Goal: Check status: Check status

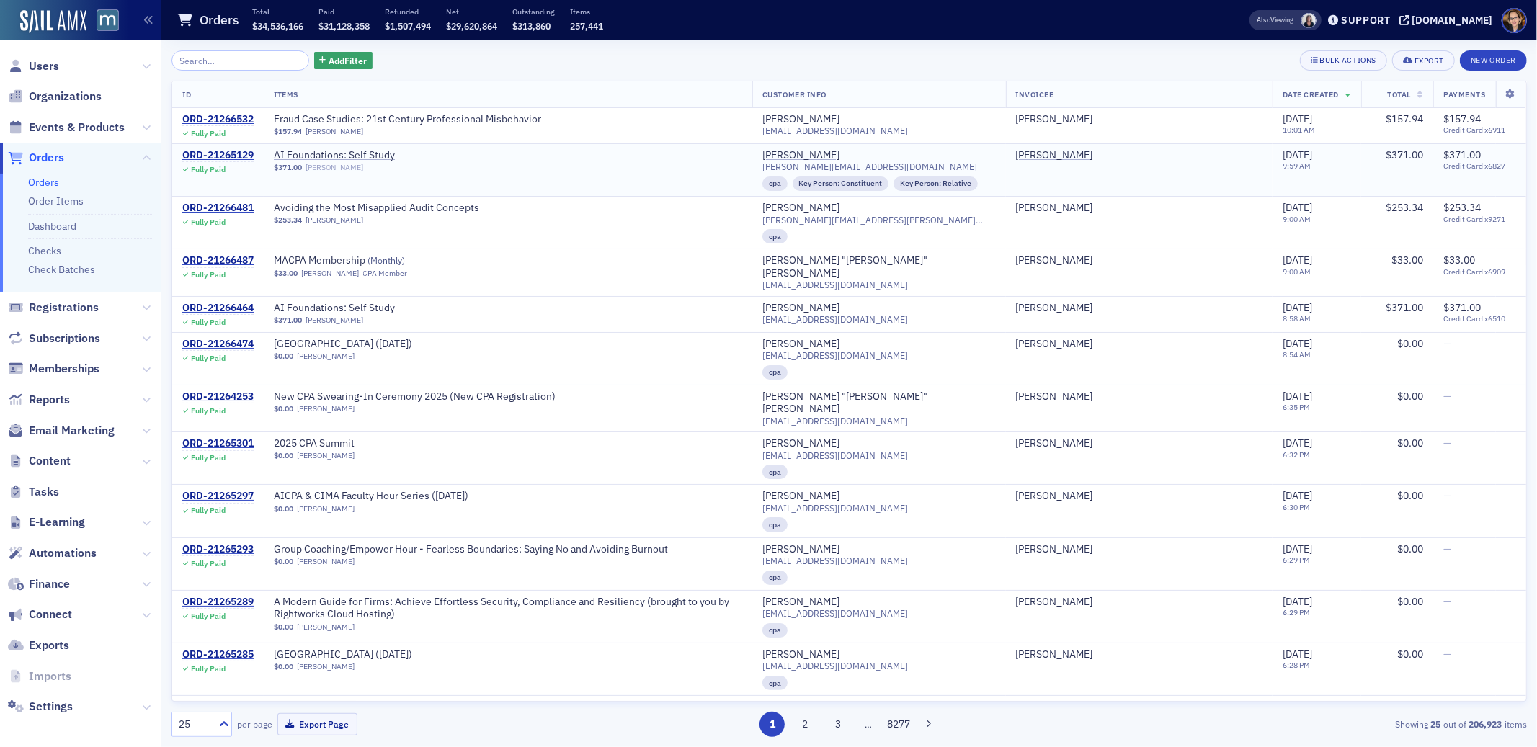
click at [342, 166] on link "[PERSON_NAME]" at bounding box center [334, 167] width 58 height 9
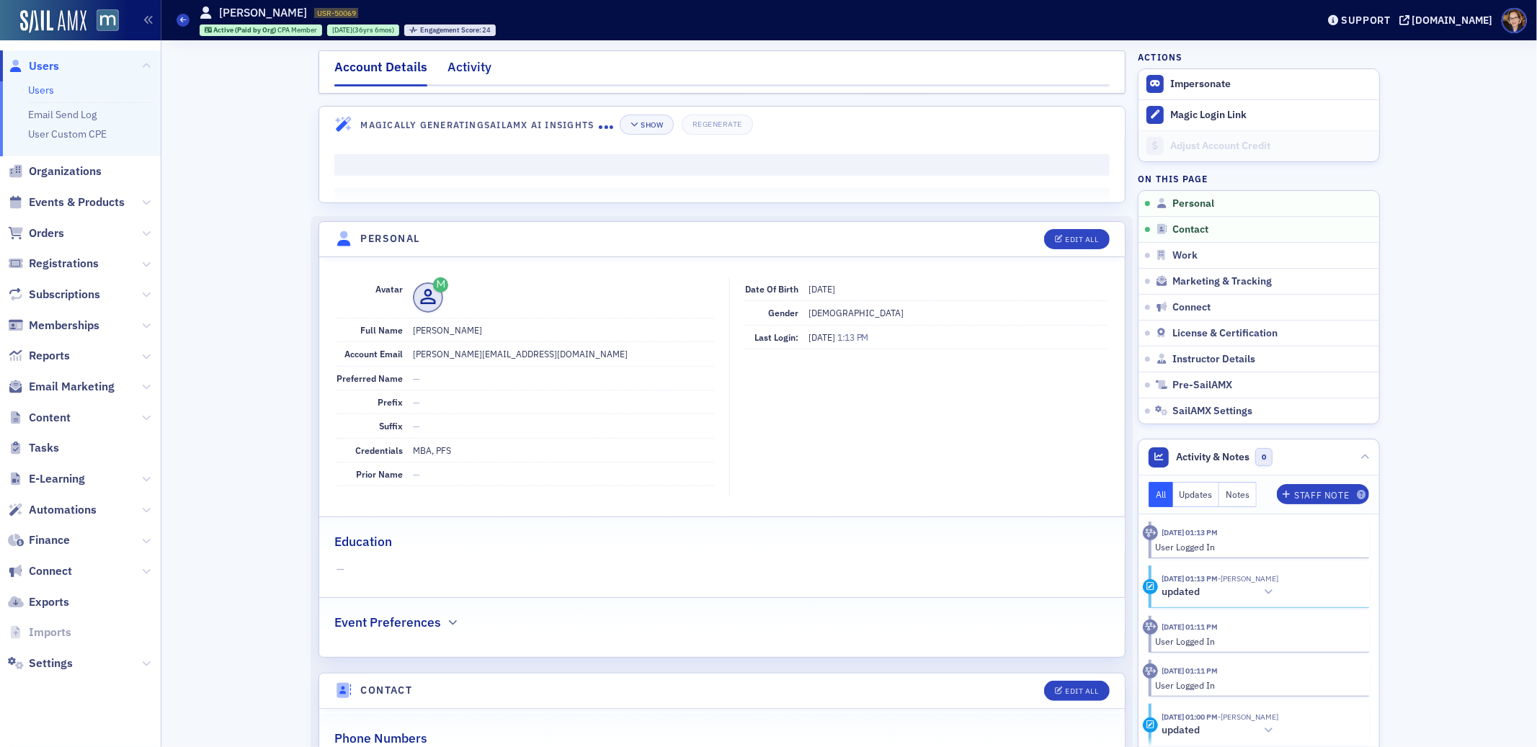
click at [453, 62] on div "Activity" at bounding box center [469, 71] width 44 height 27
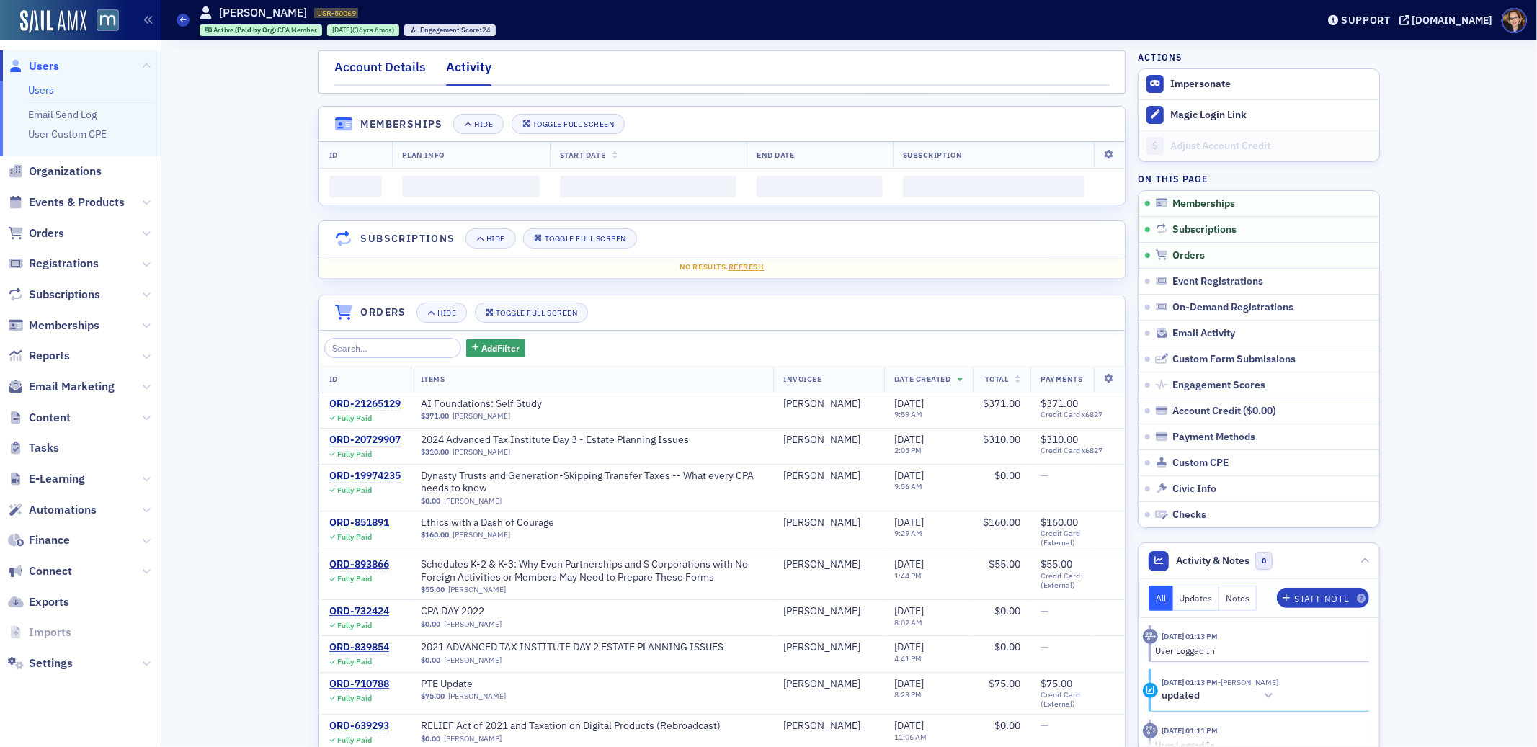
click at [406, 63] on div "Account Details" at bounding box center [379, 71] width 91 height 27
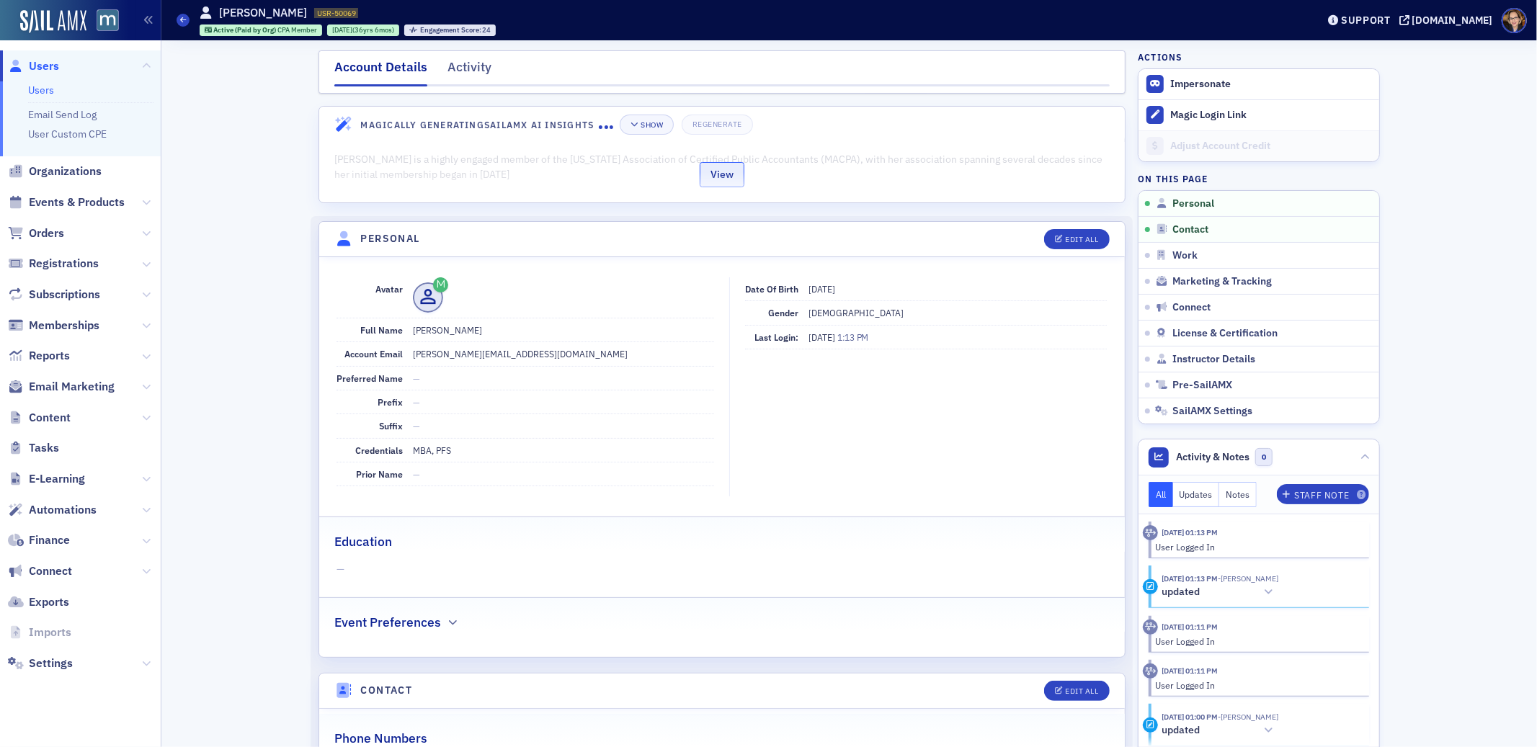
click at [716, 177] on button "View" at bounding box center [721, 174] width 45 height 25
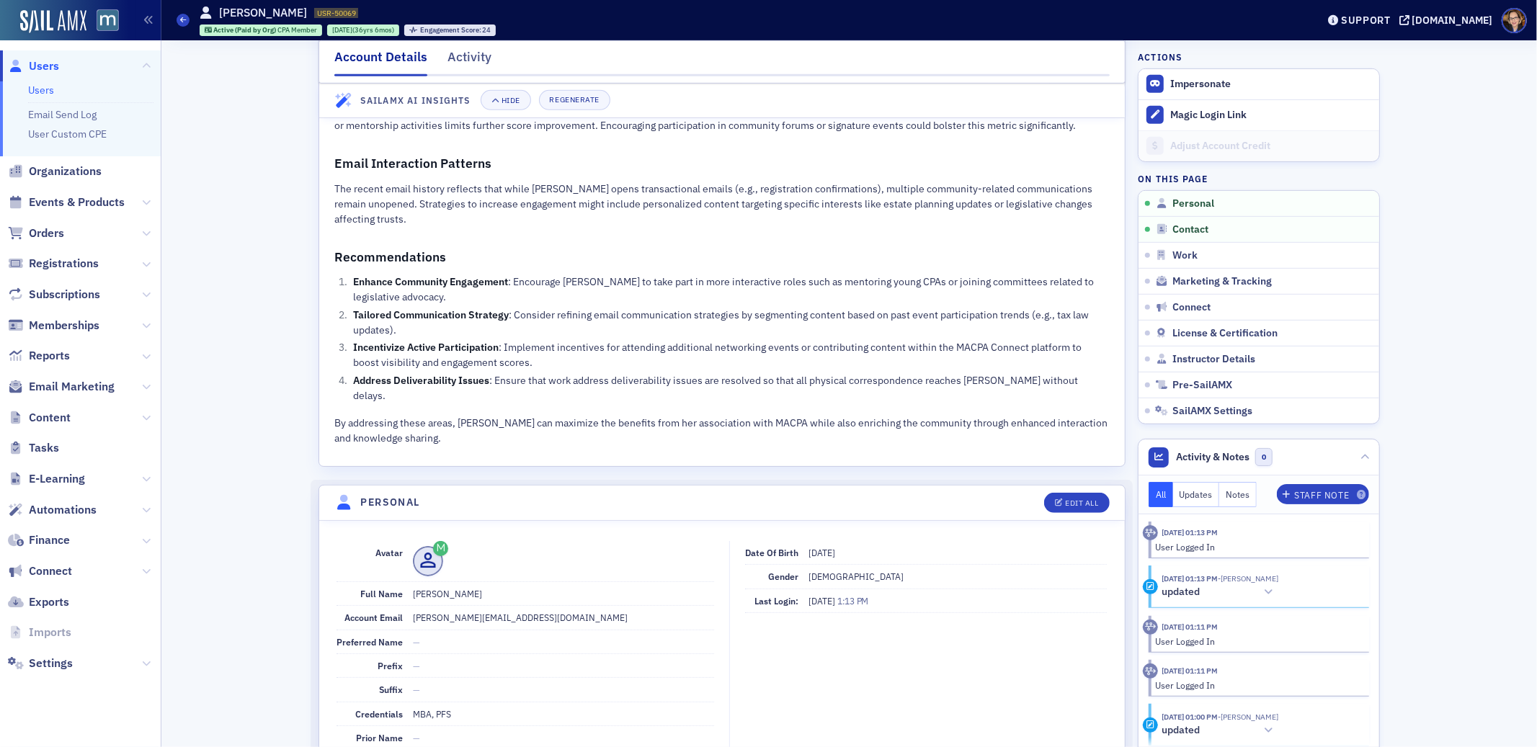
scroll to position [992, 0]
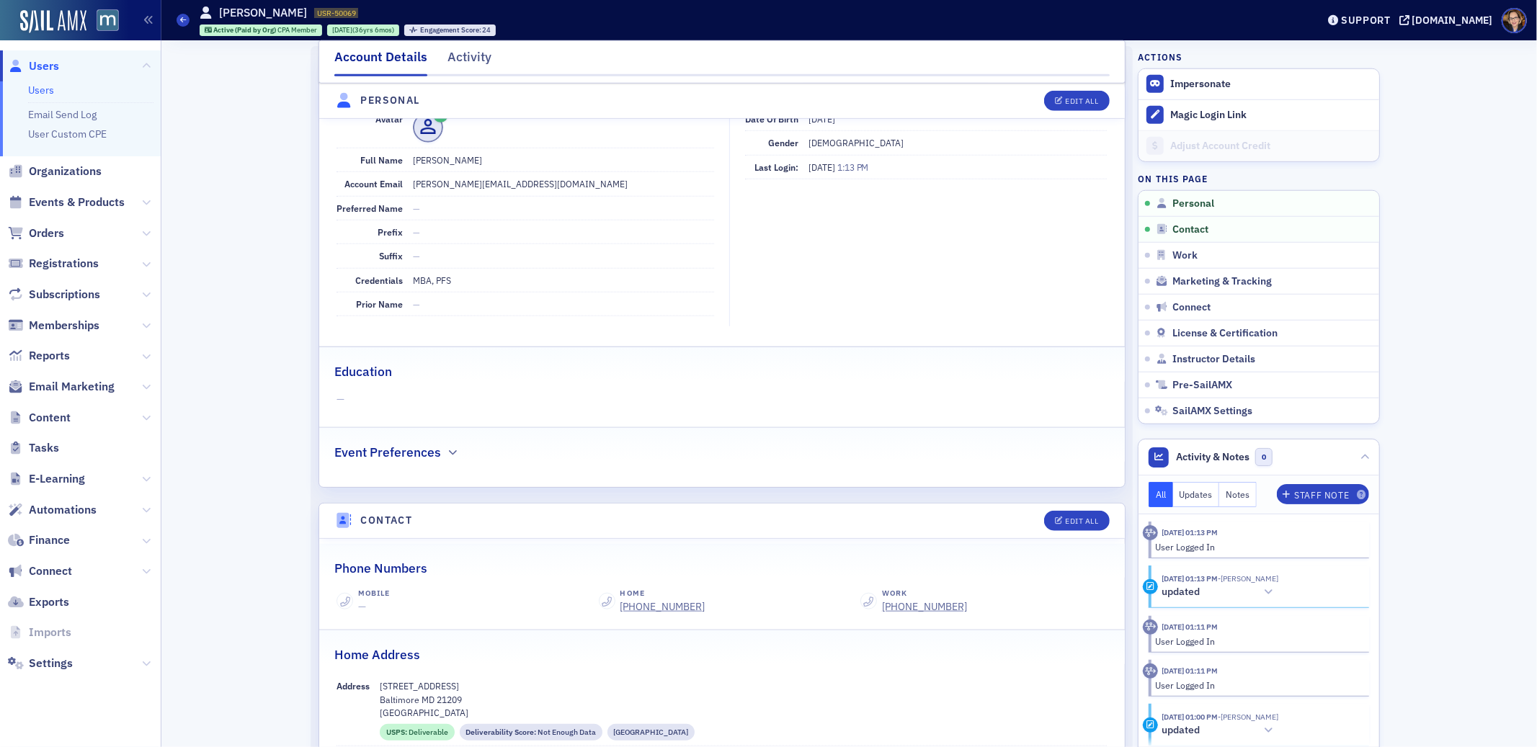
click at [41, 241] on span "Orders" at bounding box center [80, 233] width 161 height 31
click at [50, 227] on span "Orders" at bounding box center [46, 233] width 35 height 16
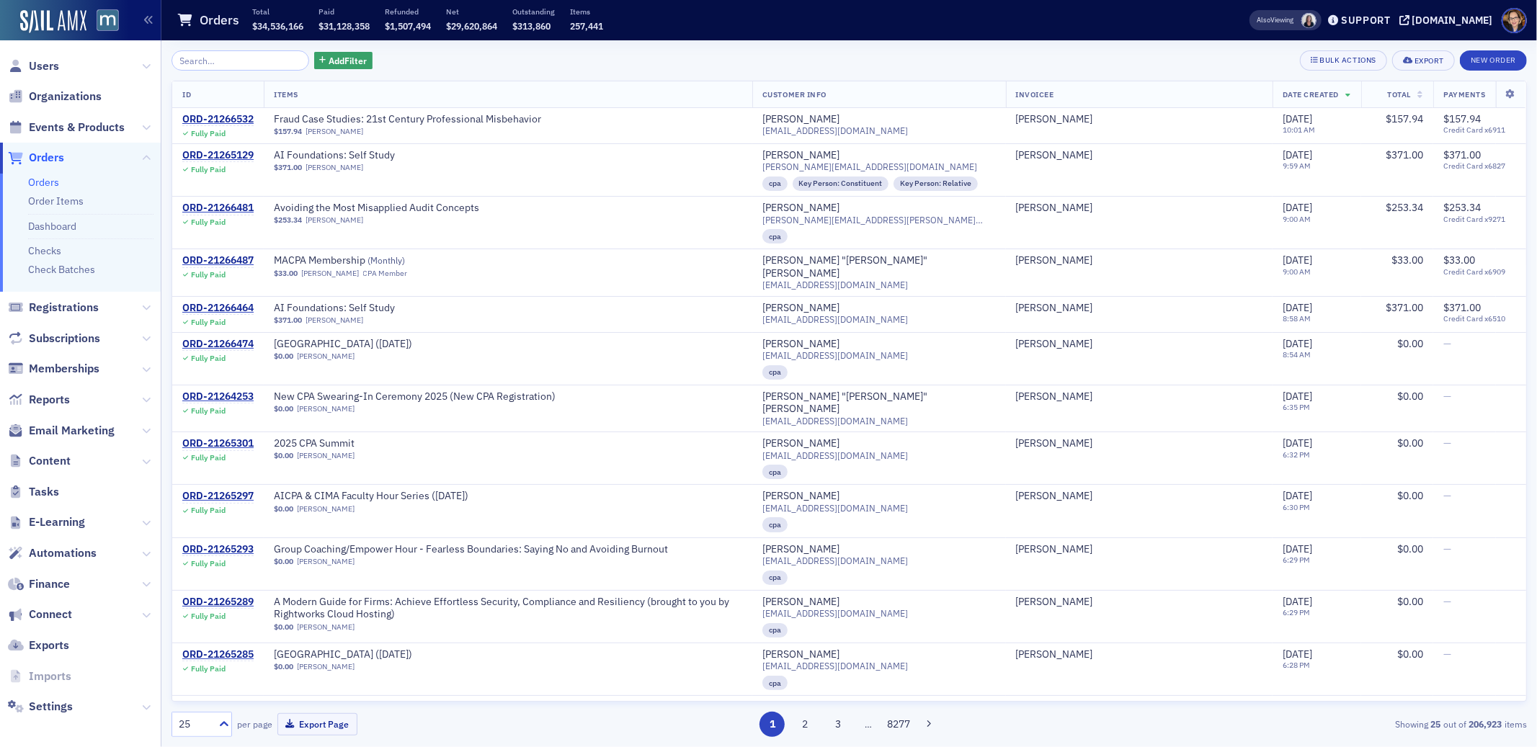
click at [52, 158] on span "Orders" at bounding box center [46, 158] width 35 height 16
